Goal: Information Seeking & Learning: Learn about a topic

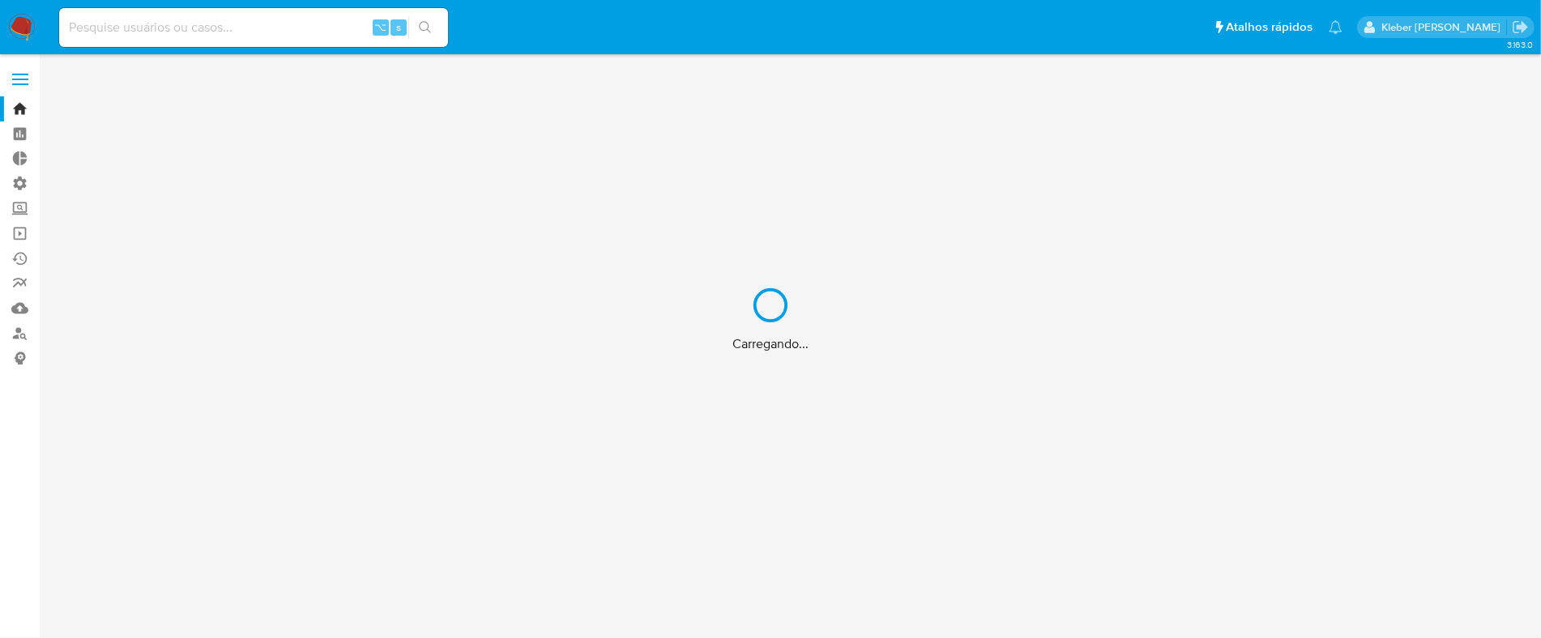
click at [184, 20] on div "Carregando..." at bounding box center [770, 319] width 1541 height 638
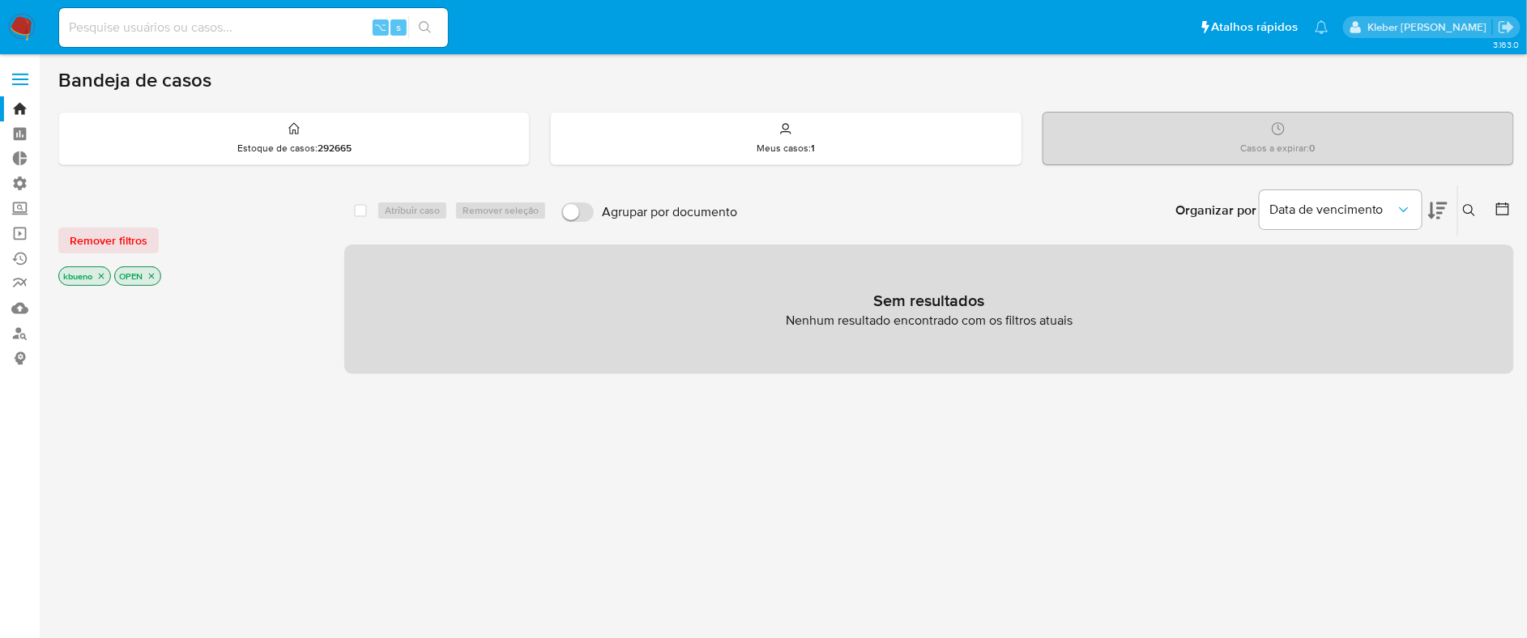
click at [186, 29] on input at bounding box center [253, 27] width 389 height 21
paste input "2697550987"
type input "2697550987"
click at [427, 28] on icon "search-icon" at bounding box center [425, 27] width 12 height 12
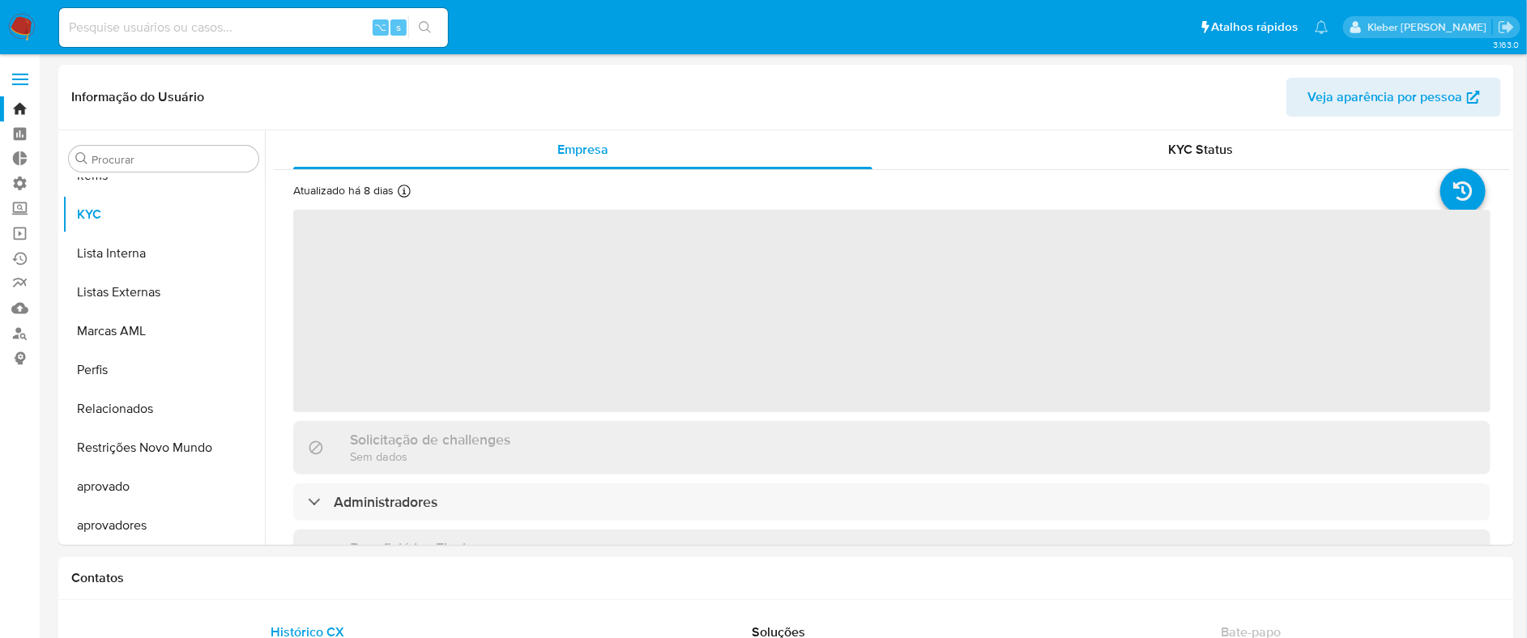
scroll to position [878, 0]
select select "10"
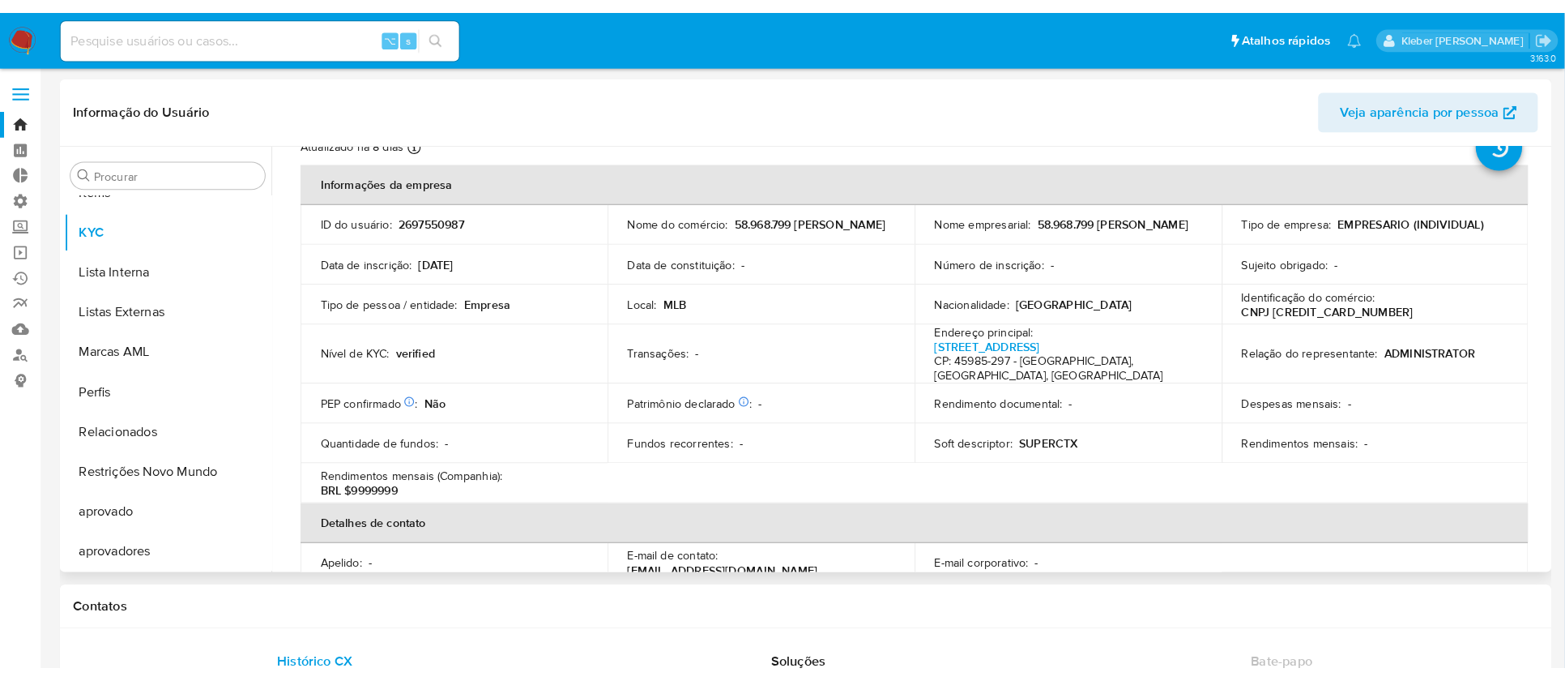
scroll to position [58, 0]
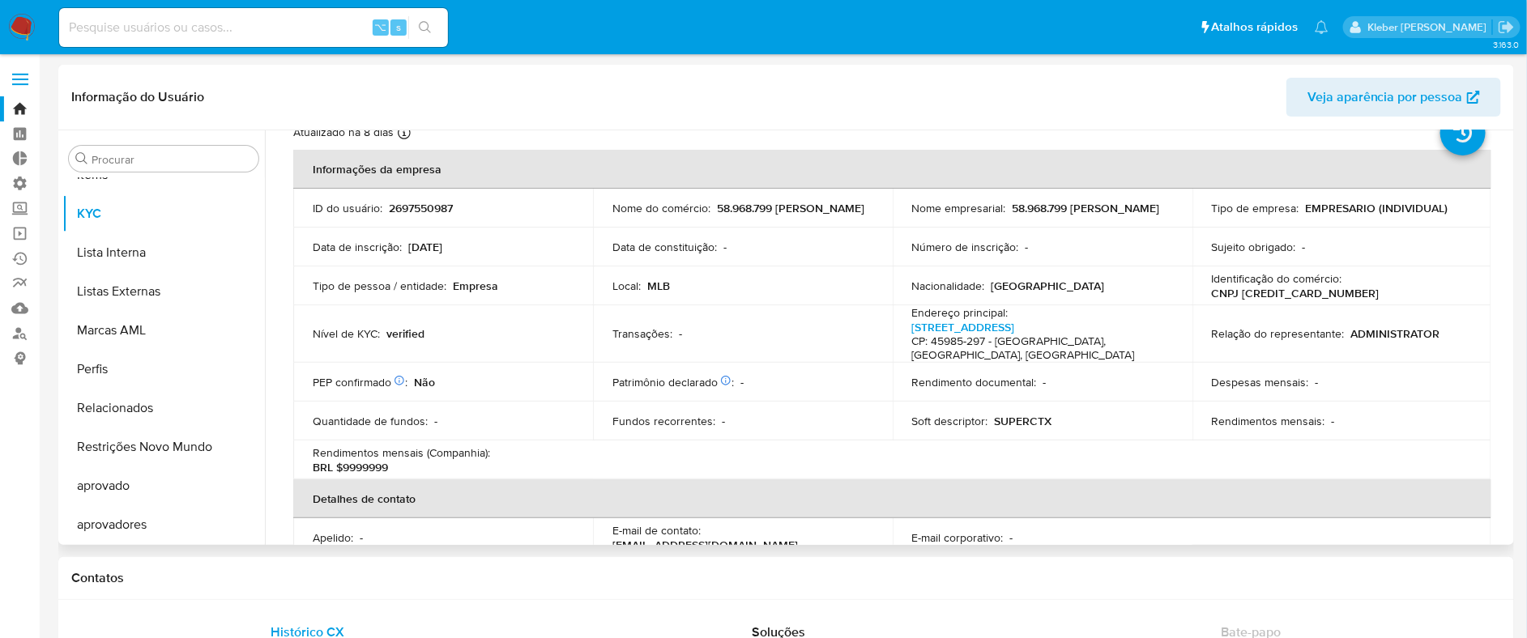
click at [1269, 291] on p "CNPJ [CREDIT_CARD_NUMBER]" at bounding box center [1296, 293] width 168 height 15
copy p "[CREDIT_CARD_NUMBER]"
drag, startPoint x: 1066, startPoint y: 326, endPoint x: 997, endPoint y: 325, distance: 68.9
click at [997, 325] on p "[STREET_ADDRESS]" at bounding box center [1039, 341] width 254 height 43
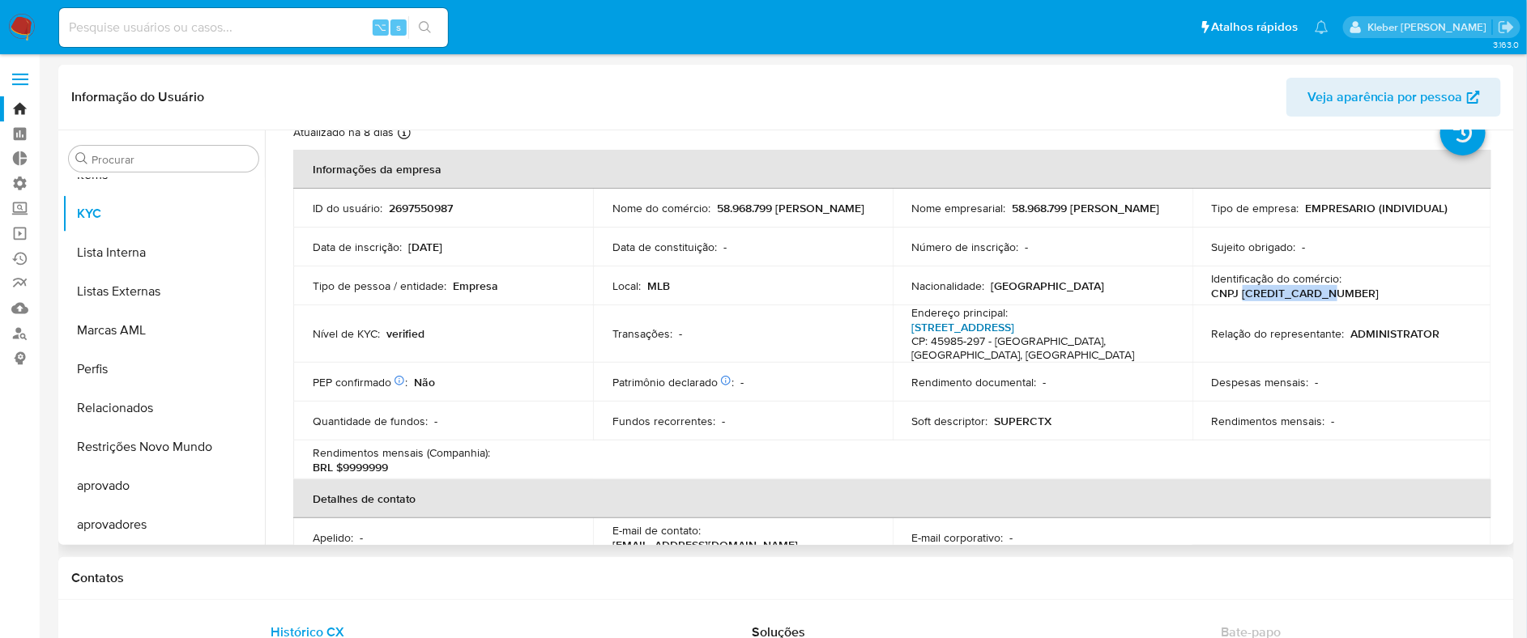
click at [965, 325] on link "[STREET_ADDRESS]" at bounding box center [963, 327] width 103 height 16
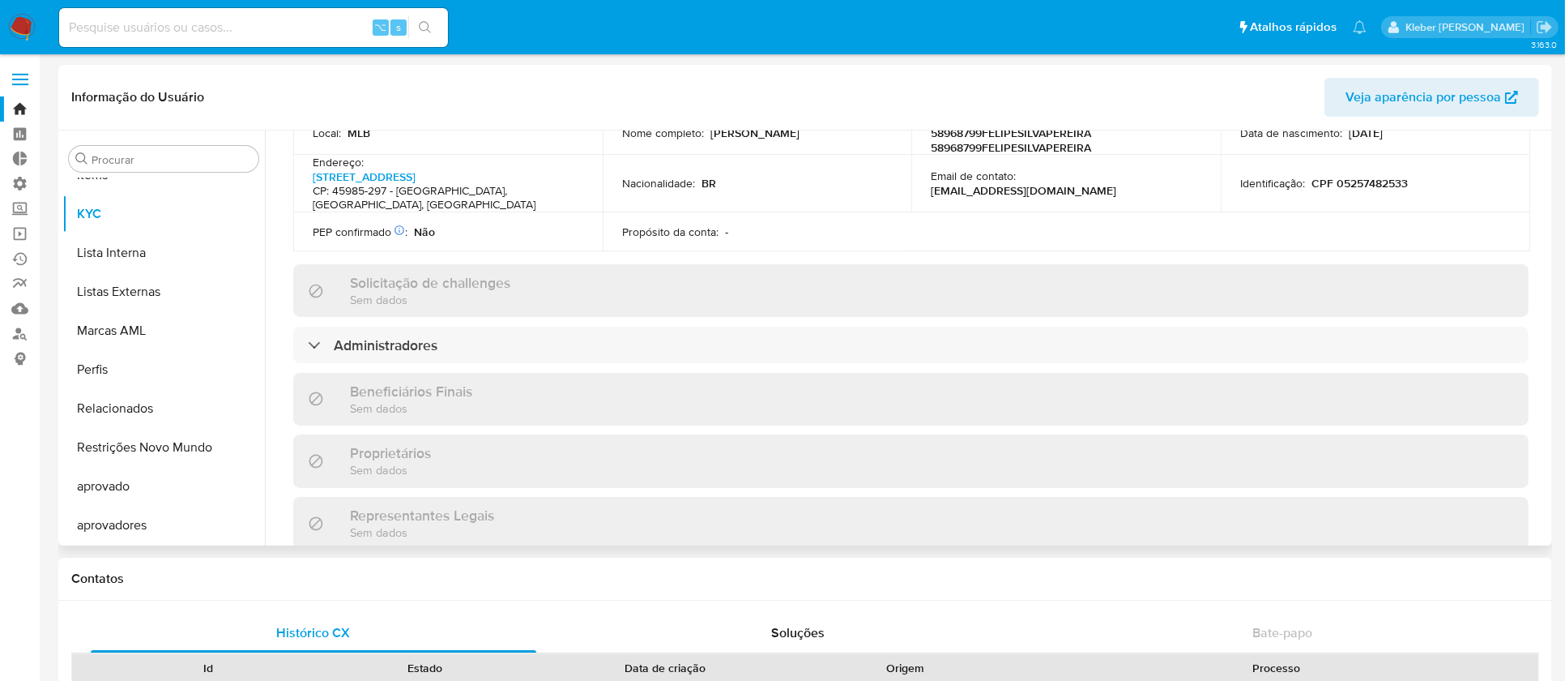
scroll to position [561, 0]
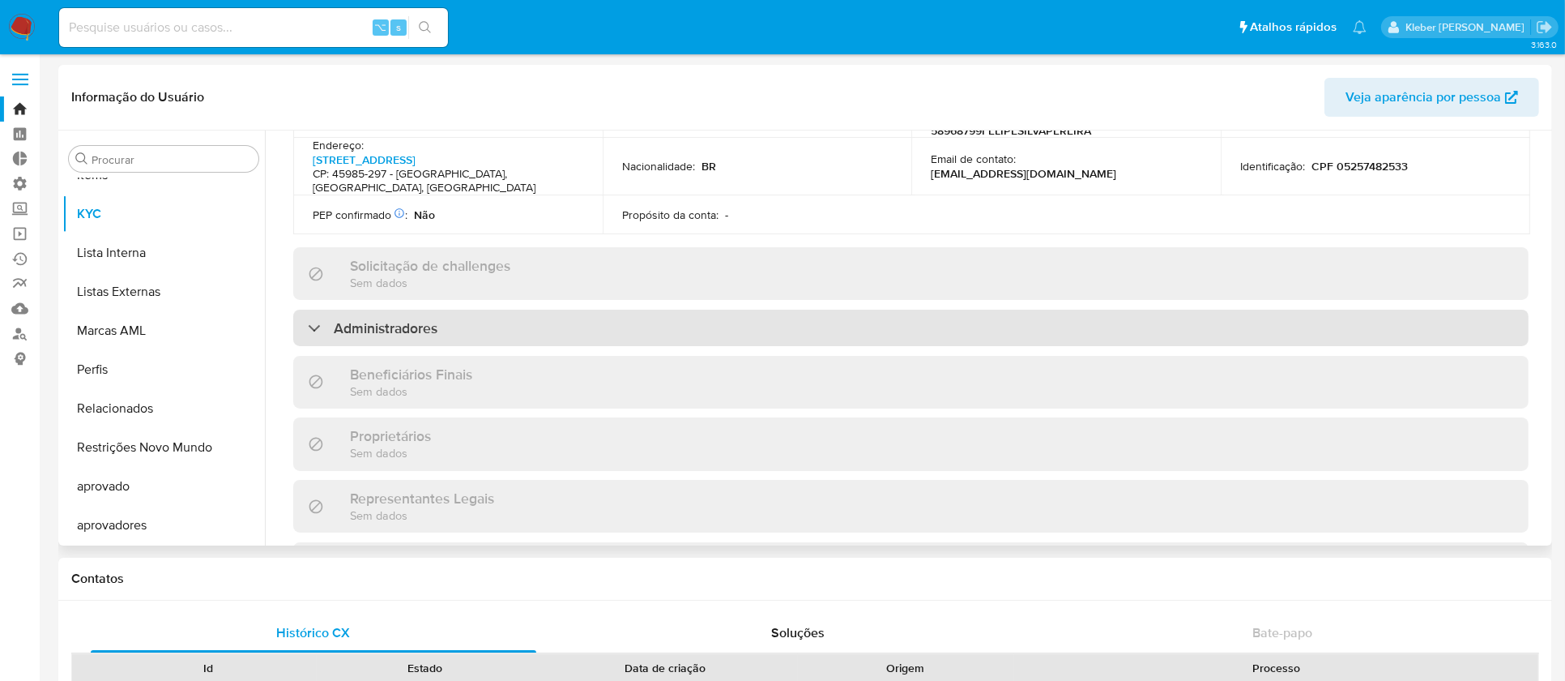
click at [308, 327] on div at bounding box center [308, 327] width 0 height 0
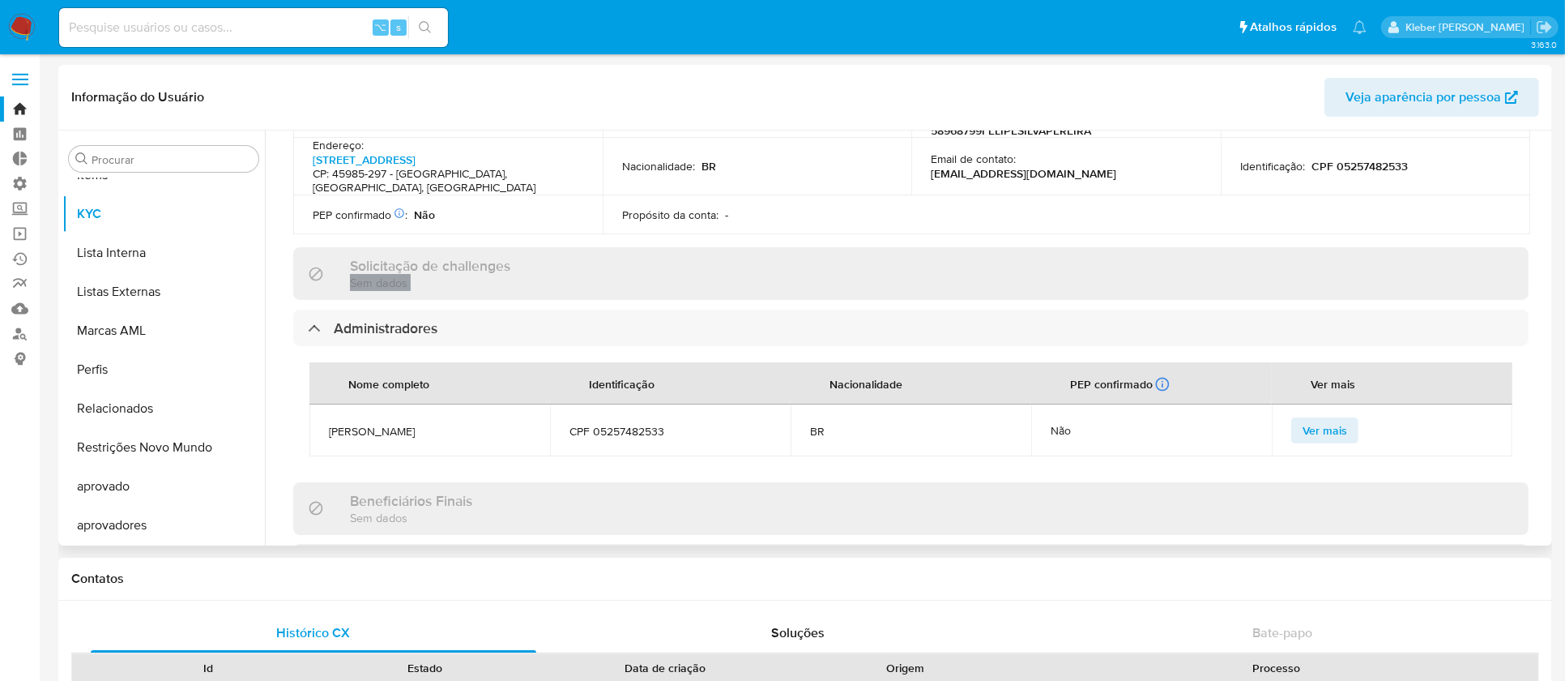
drag, startPoint x: 314, startPoint y: 301, endPoint x: 324, endPoint y: 247, distance: 54.5
click at [324, 247] on div "Informações da empresa ID do usuário : 2697550987 Nome do comércio : 58.968.799…" at bounding box center [910, 373] width 1235 height 1451
click at [1325, 419] on span "Ver mais" at bounding box center [1325, 430] width 45 height 23
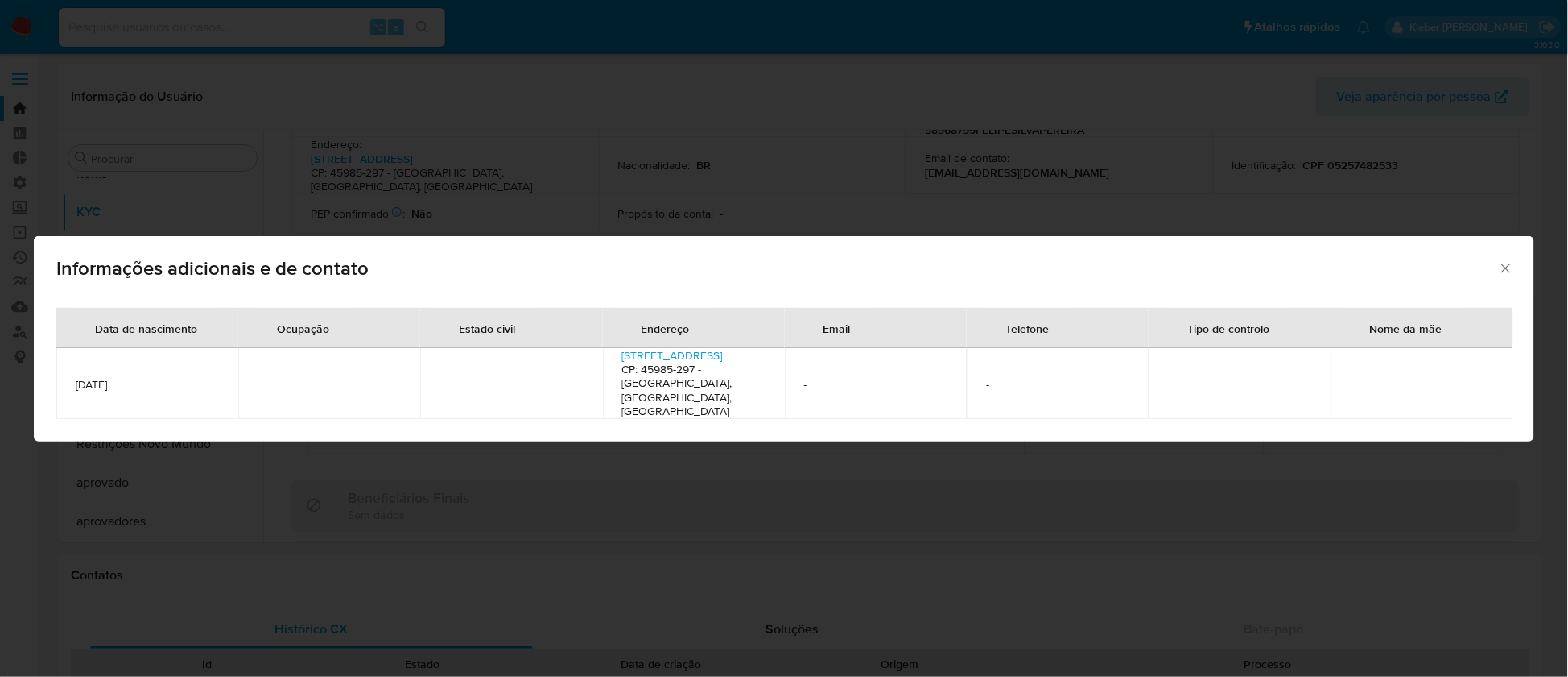
click at [1507, 276] on icon "Fechar" at bounding box center [1506, 268] width 16 height 16
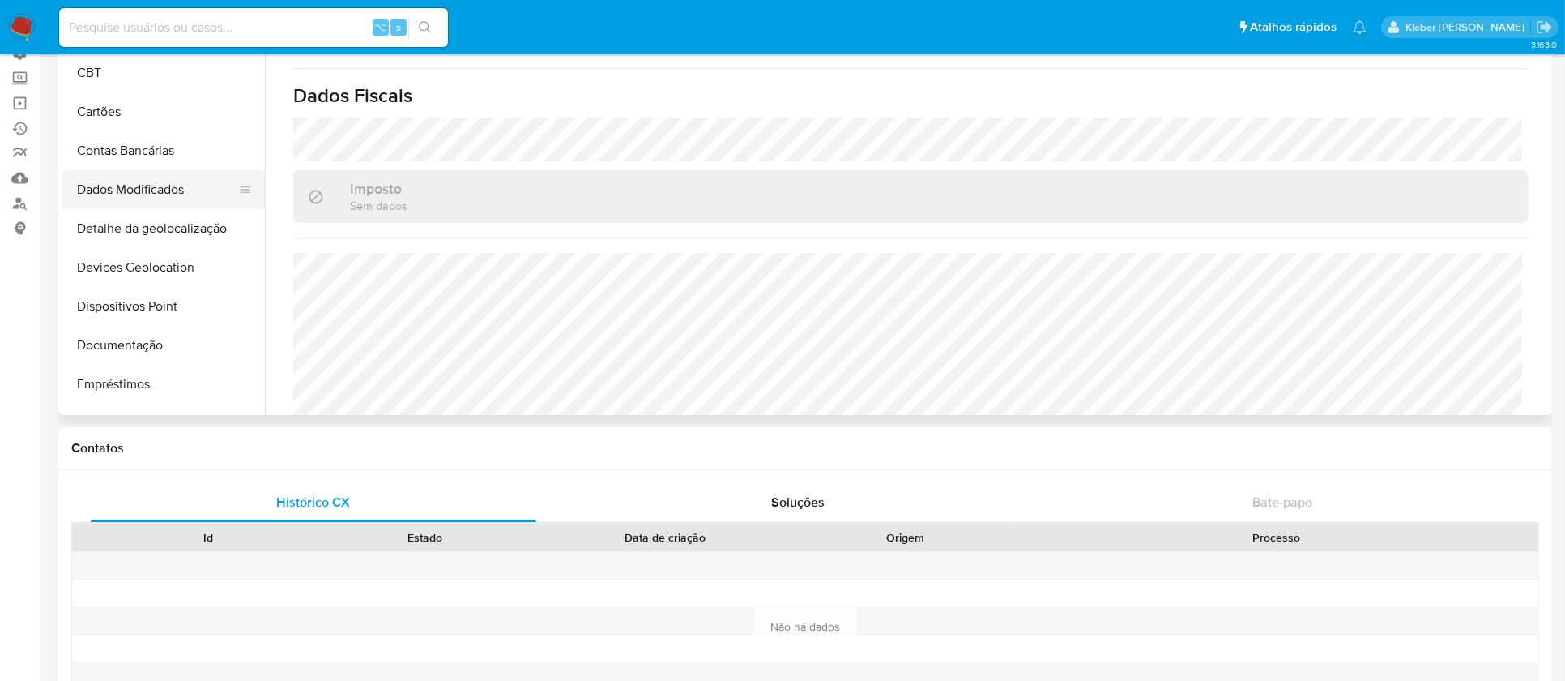
scroll to position [123, 0]
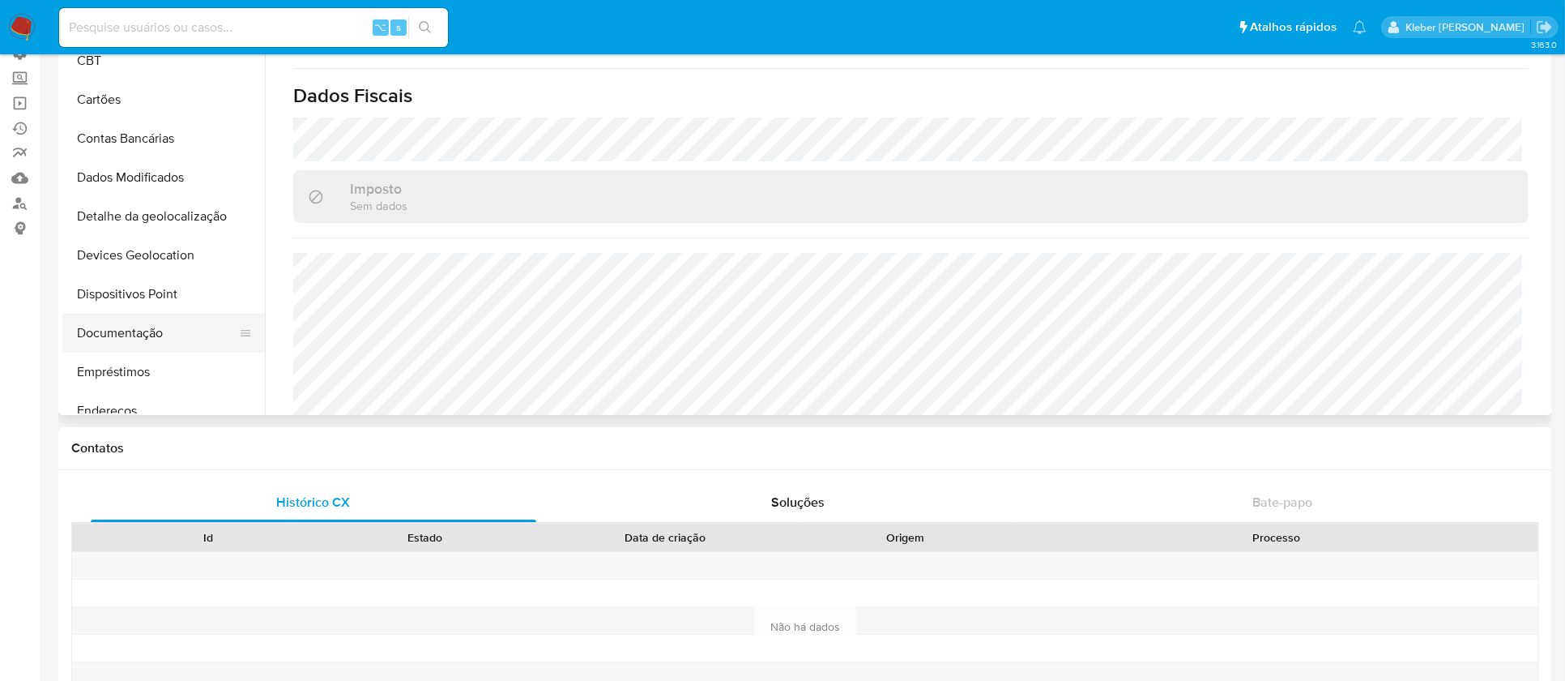
click at [147, 343] on button "Documentação" at bounding box center [157, 333] width 190 height 39
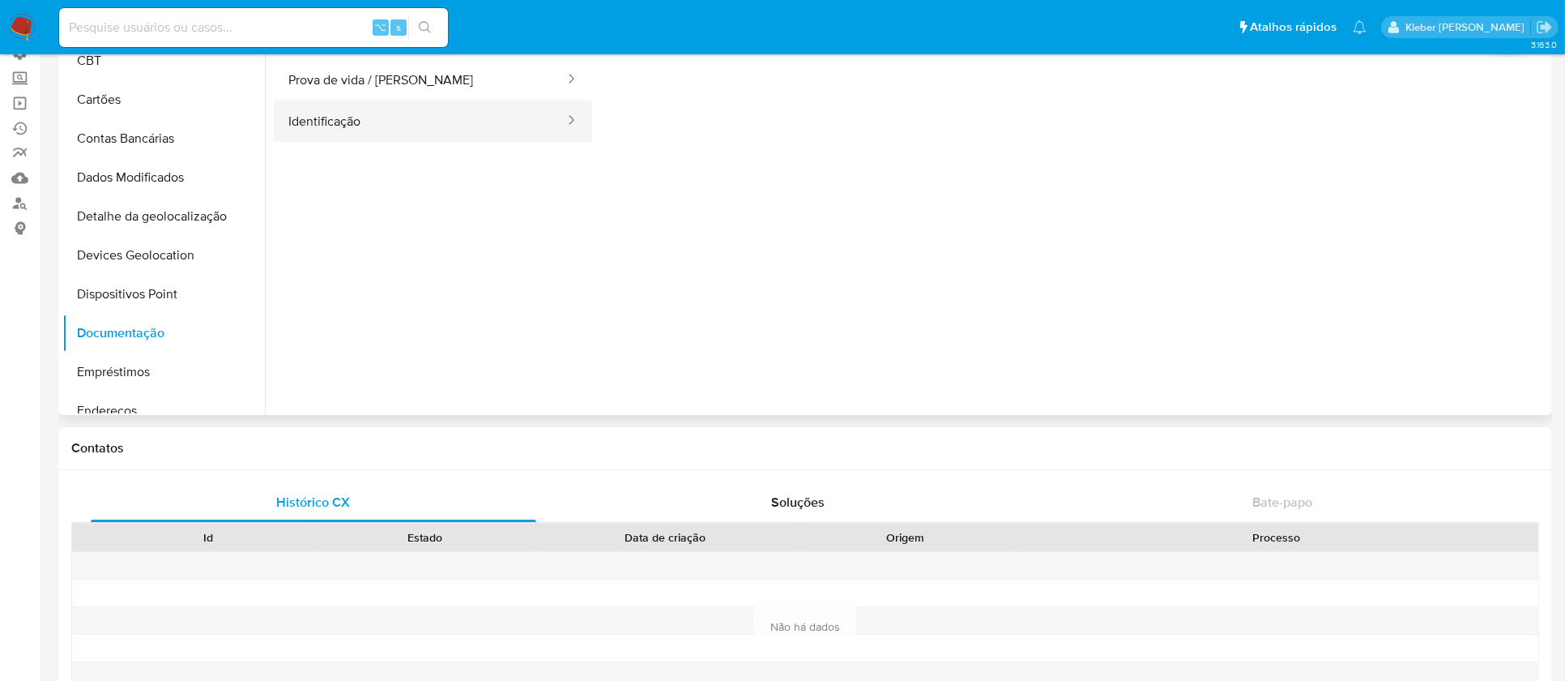
click at [403, 121] on button "Identificação" at bounding box center [420, 120] width 292 height 41
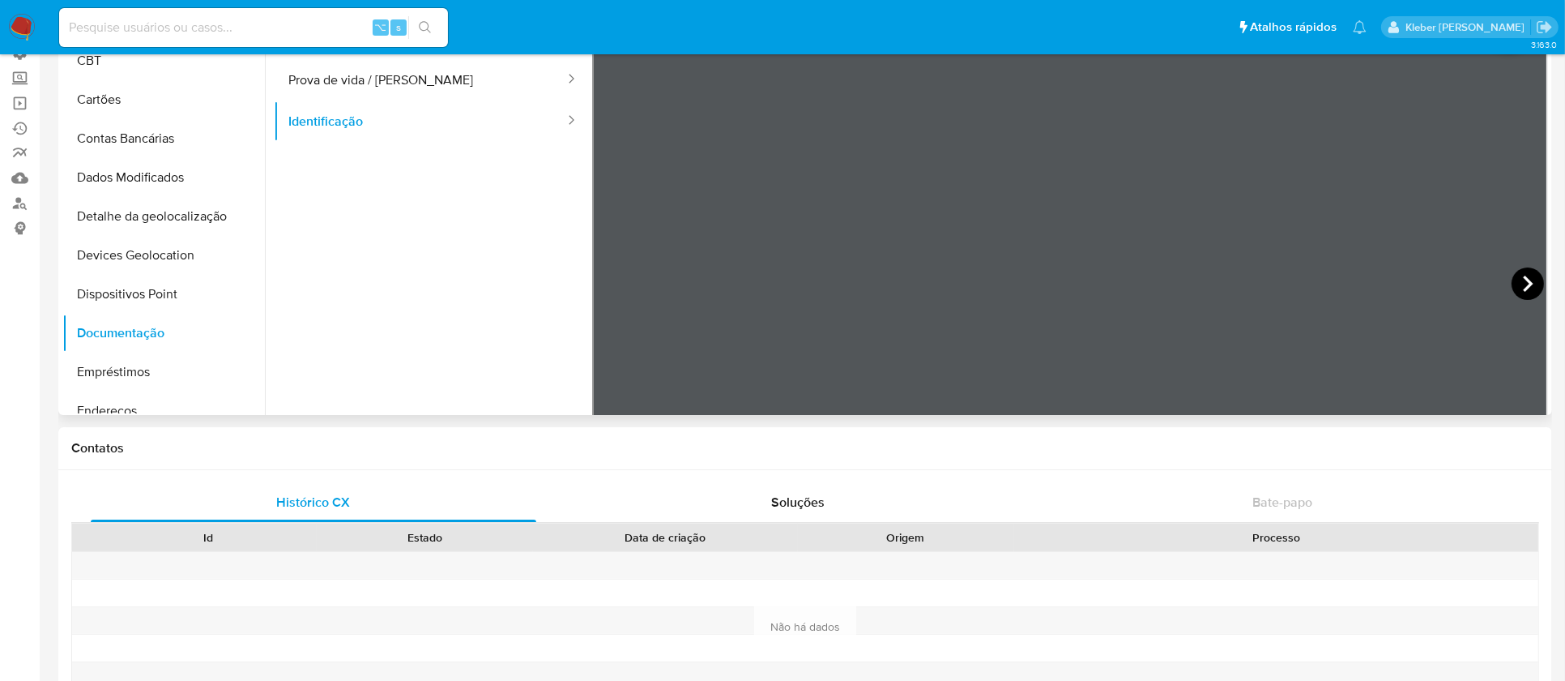
click at [1526, 286] on icon at bounding box center [1528, 283] width 32 height 32
click at [610, 285] on icon at bounding box center [613, 283] width 10 height 16
click at [493, 79] on button "Prova de vida / [PERSON_NAME]" at bounding box center [420, 79] width 292 height 41
